Goal: Transaction & Acquisition: Subscribe to service/newsletter

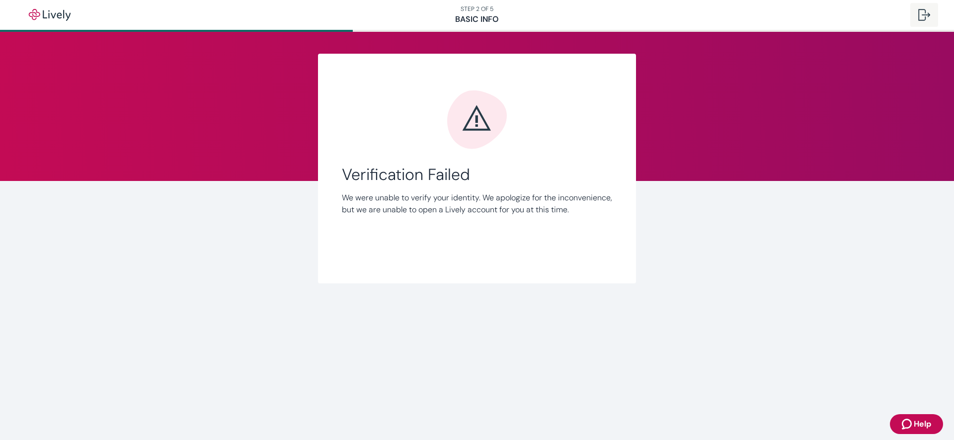
click at [923, 16] on div at bounding box center [924, 15] width 12 height 12
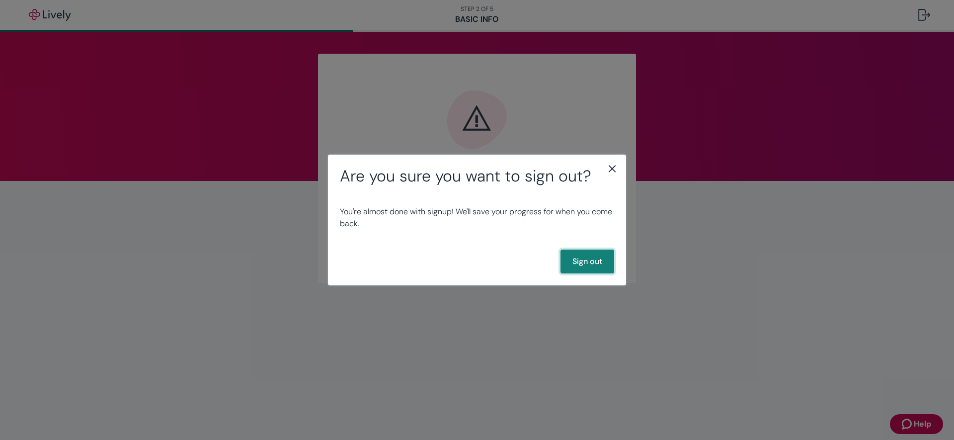
click at [576, 261] on button "Sign out" at bounding box center [587, 261] width 54 height 24
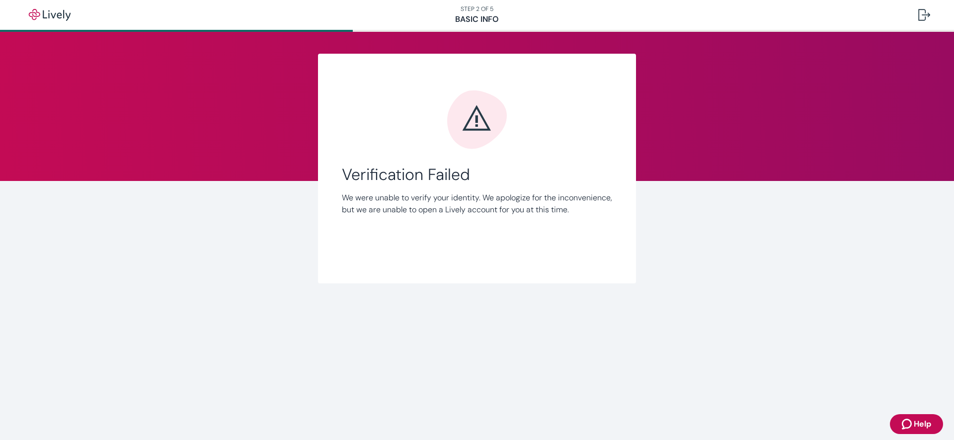
click at [923, 426] on span "Help" at bounding box center [922, 424] width 17 height 12
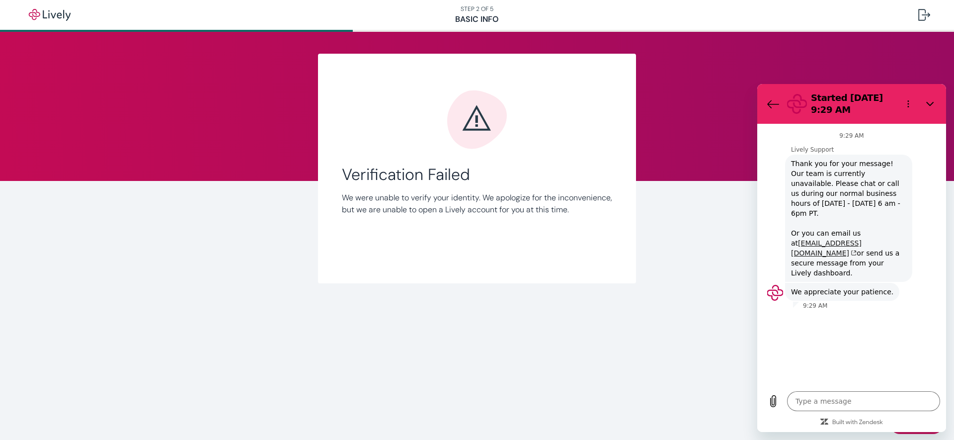
click at [822, 239] on link "support@livelyme.com" at bounding box center [826, 248] width 71 height 18
click at [774, 104] on icon "Back to the conversation list" at bounding box center [772, 103] width 11 height 7
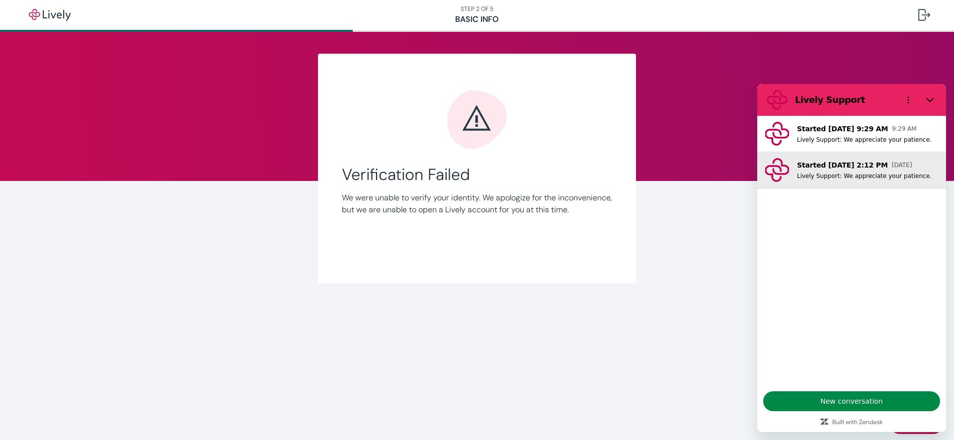
click at [875, 167] on p "Started Oct 12 at 2:12 PM" at bounding box center [842, 165] width 91 height 10
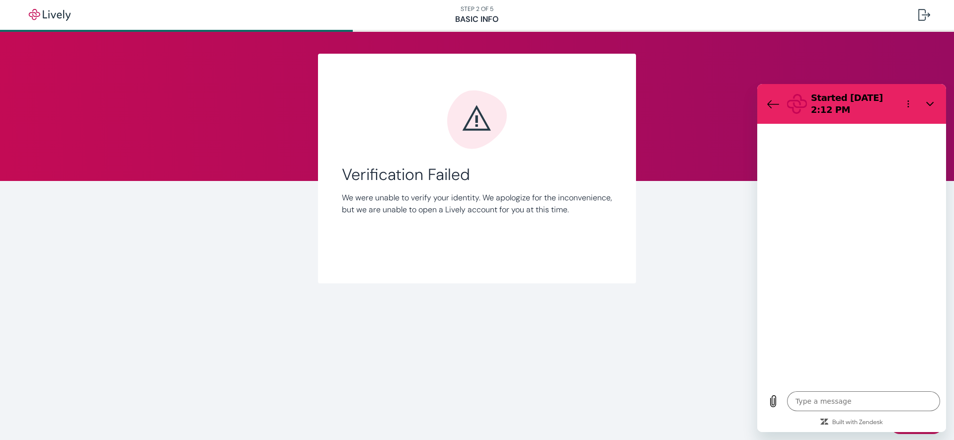
type textarea "x"
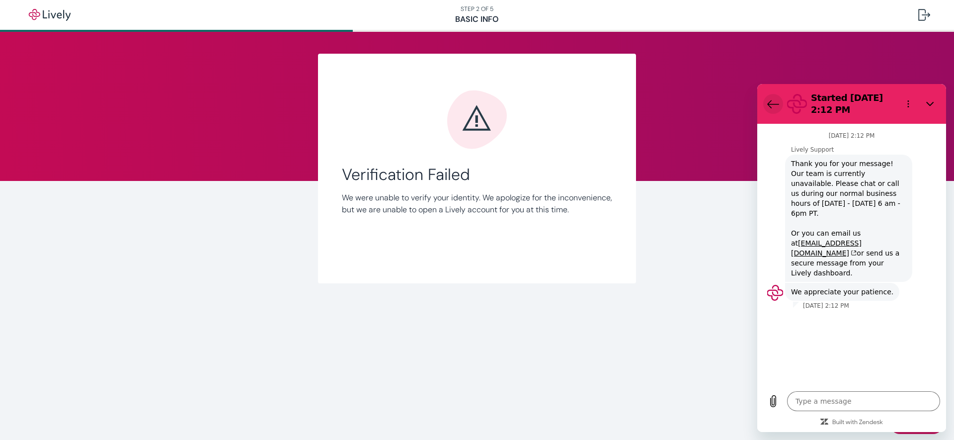
click at [774, 107] on icon "Back to the conversation list" at bounding box center [773, 104] width 12 height 12
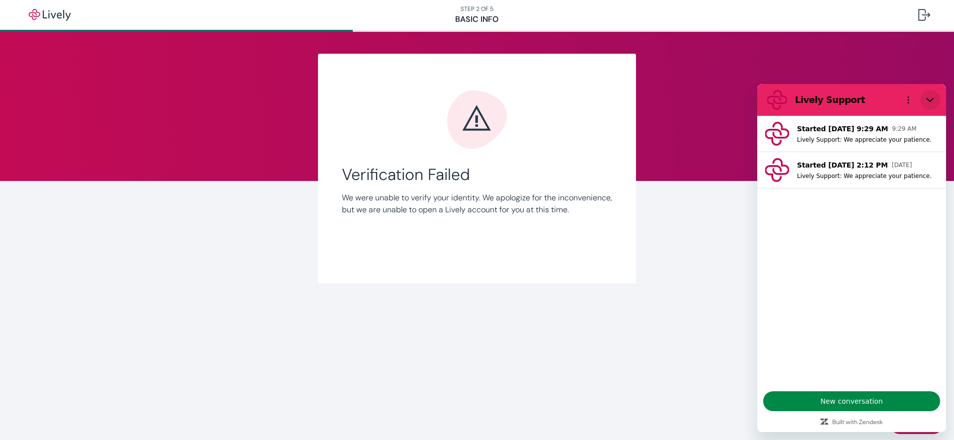
click at [932, 96] on icon "Close" at bounding box center [930, 100] width 8 height 8
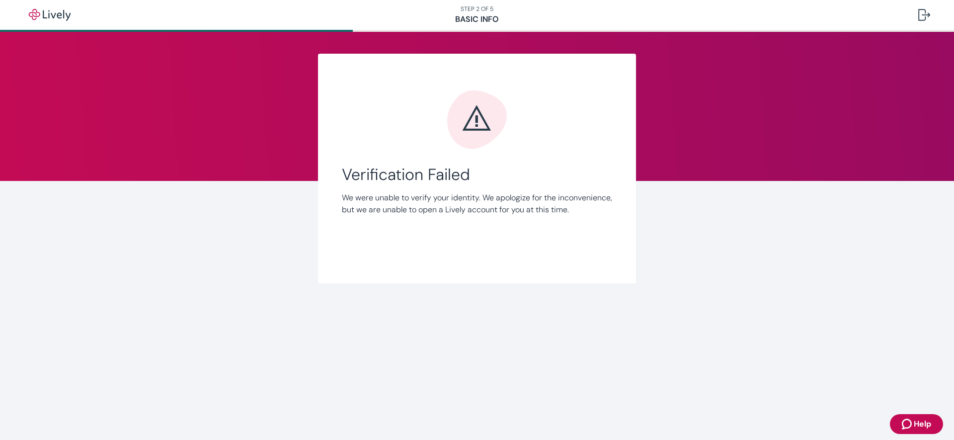
click at [919, 425] on span "Help" at bounding box center [922, 424] width 17 height 12
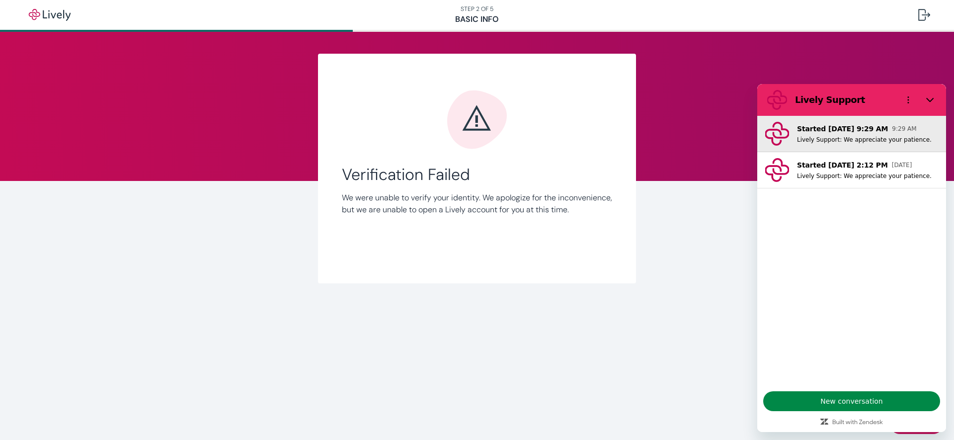
click at [842, 124] on p "Started Oct 13 at 9:29 AM" at bounding box center [842, 129] width 91 height 10
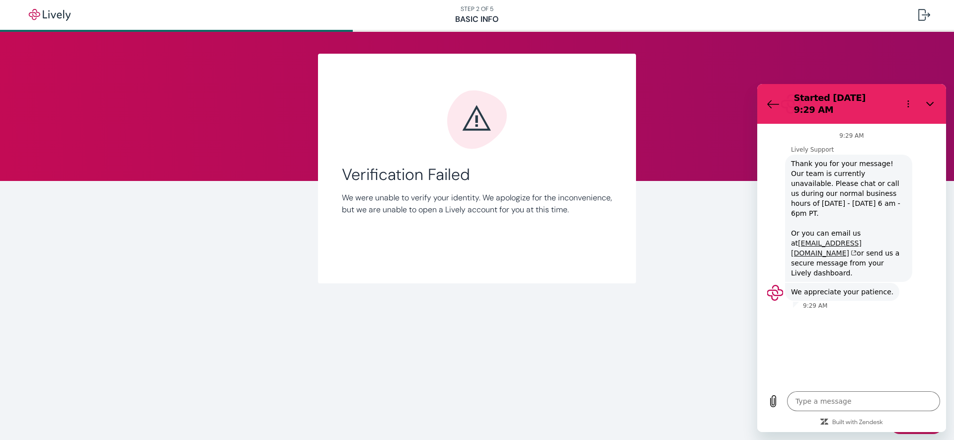
click at [831, 239] on link "support@livelyme.com" at bounding box center [826, 248] width 71 height 18
type textarea "x"
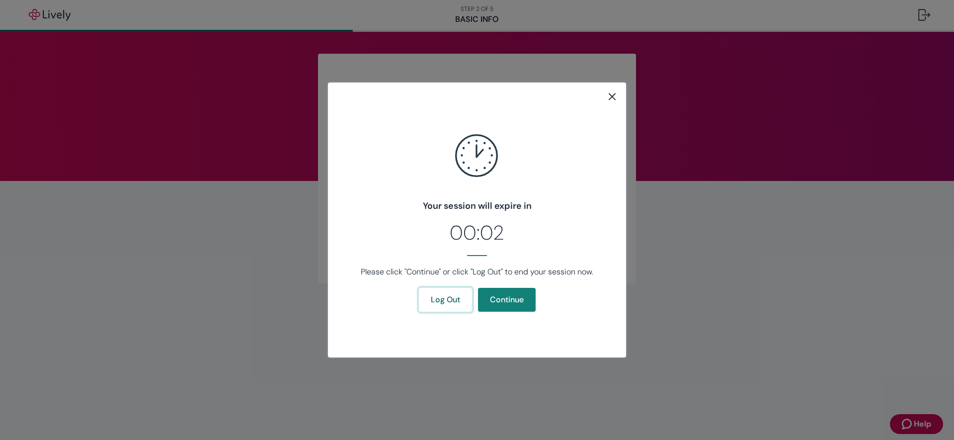
click at [446, 300] on button "Log Out" at bounding box center [445, 300] width 53 height 24
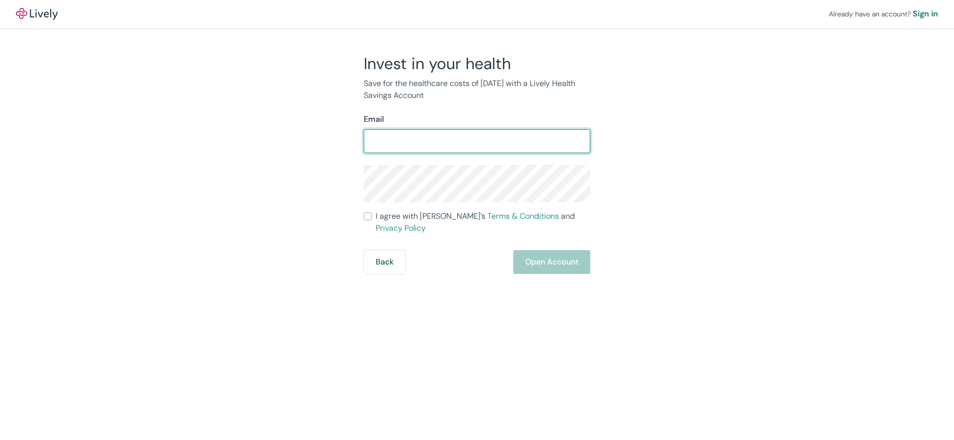
paste input "[EMAIL_ADDRESS][DOMAIN_NAME]"
type input "[EMAIL_ADDRESS][DOMAIN_NAME]"
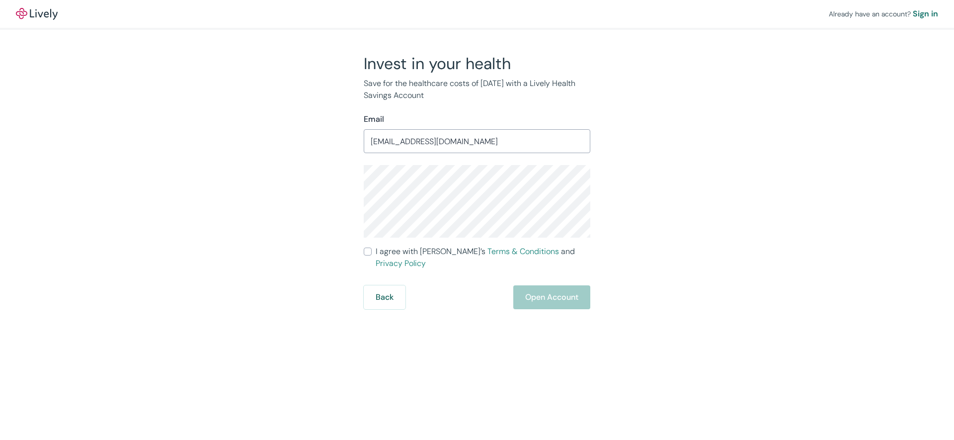
click at [369, 249] on input "I agree with Lively’s Terms & Conditions and Privacy Policy" at bounding box center [368, 251] width 8 height 8
checkbox input "true"
click at [555, 285] on button "Open Account" at bounding box center [551, 297] width 77 height 24
